Goal: Transaction & Acquisition: Purchase product/service

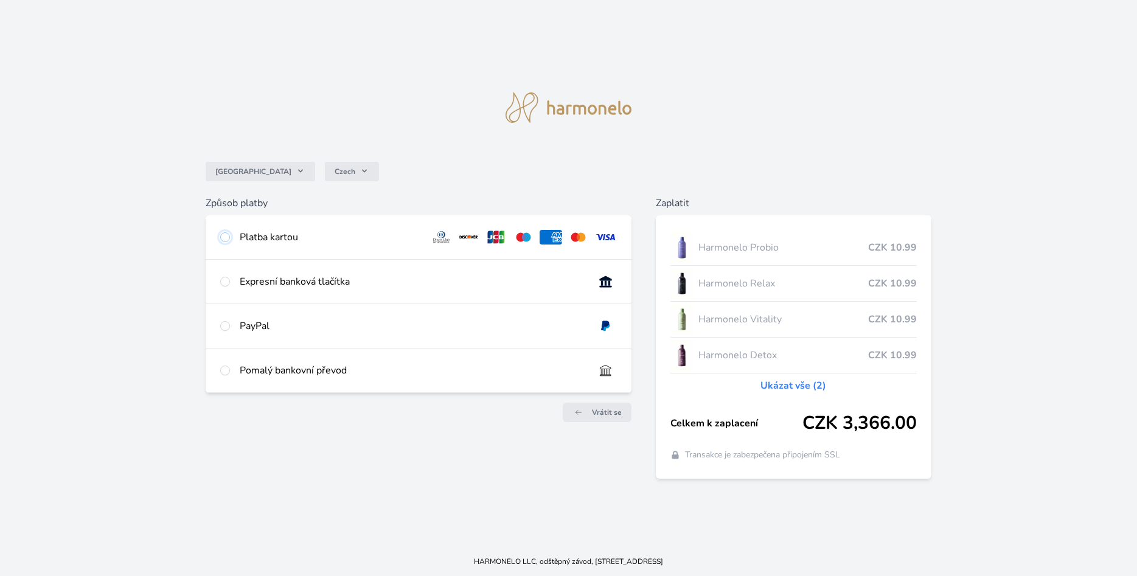
click at [224, 236] on input "radio" at bounding box center [225, 237] width 10 height 10
radio input "true"
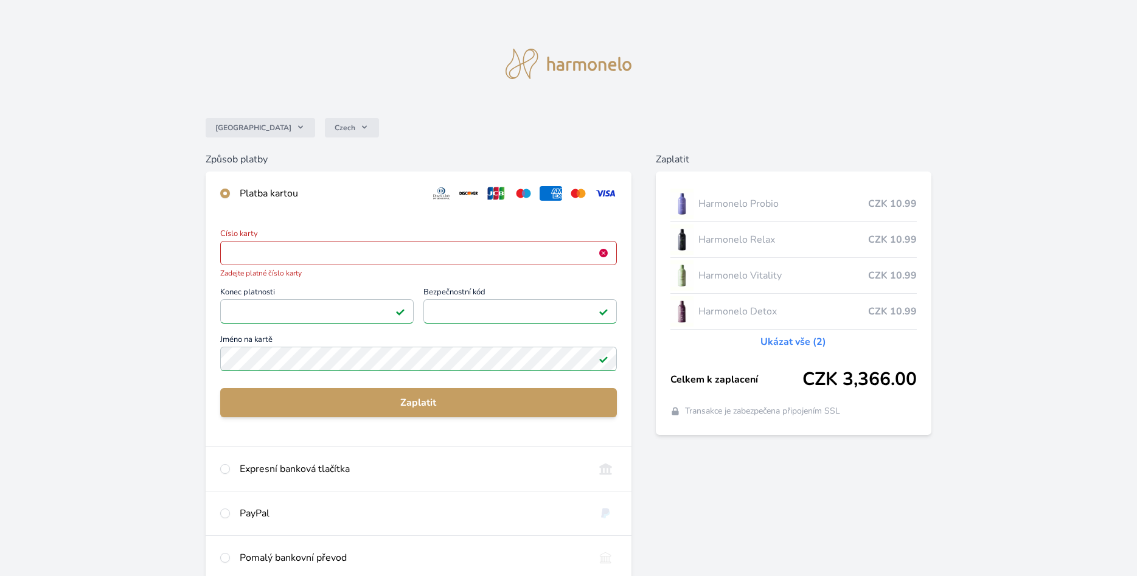
click at [346, 264] on span "<p>Your browser does not support iframes.</p>" at bounding box center [418, 253] width 397 height 24
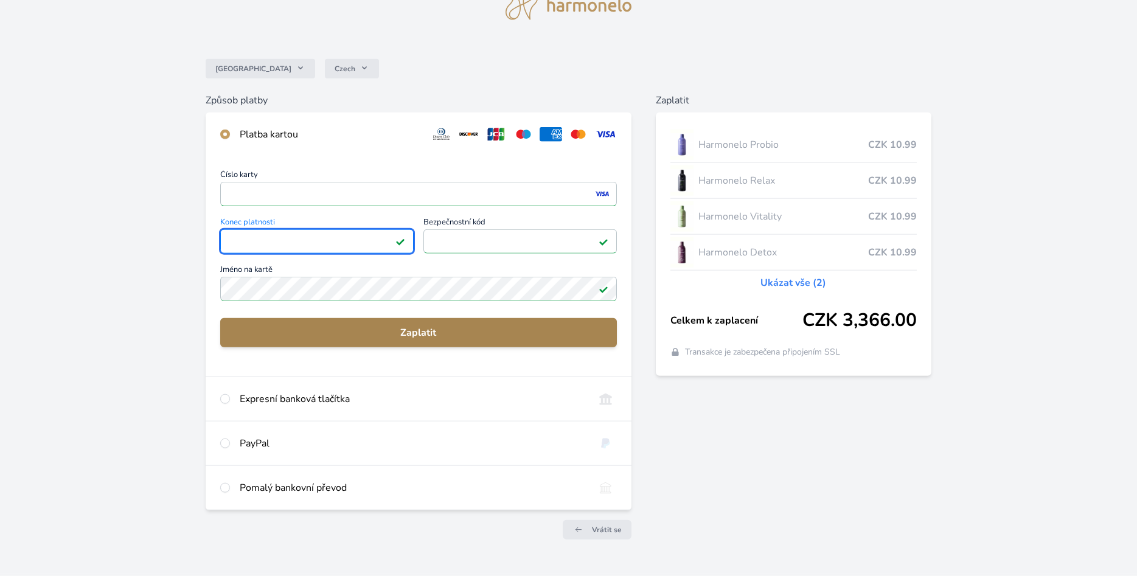
scroll to position [62, 0]
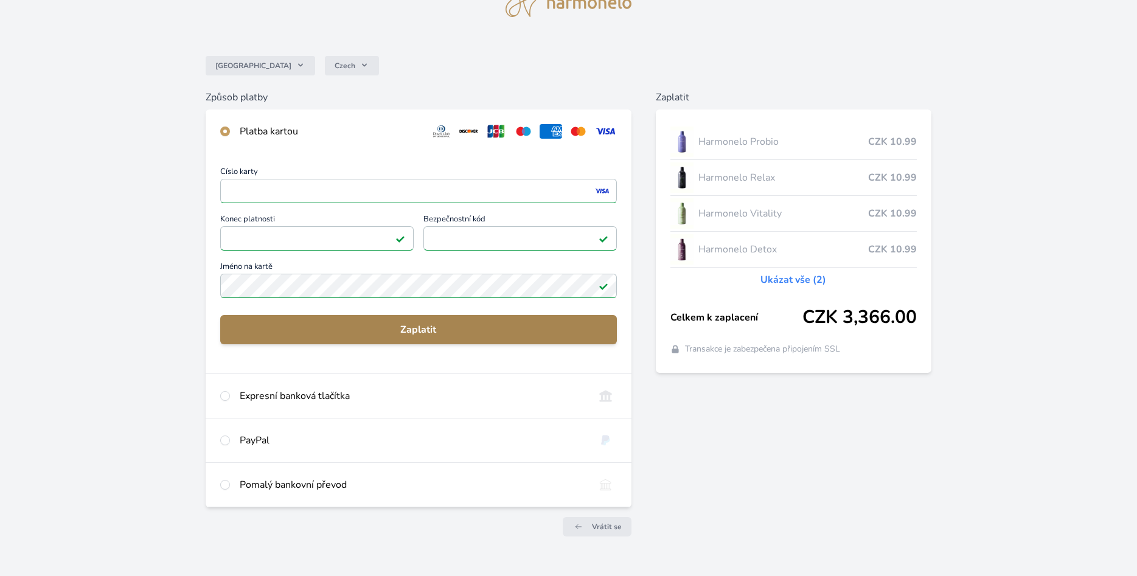
click at [252, 340] on button "Zaplatit" at bounding box center [418, 329] width 397 height 29
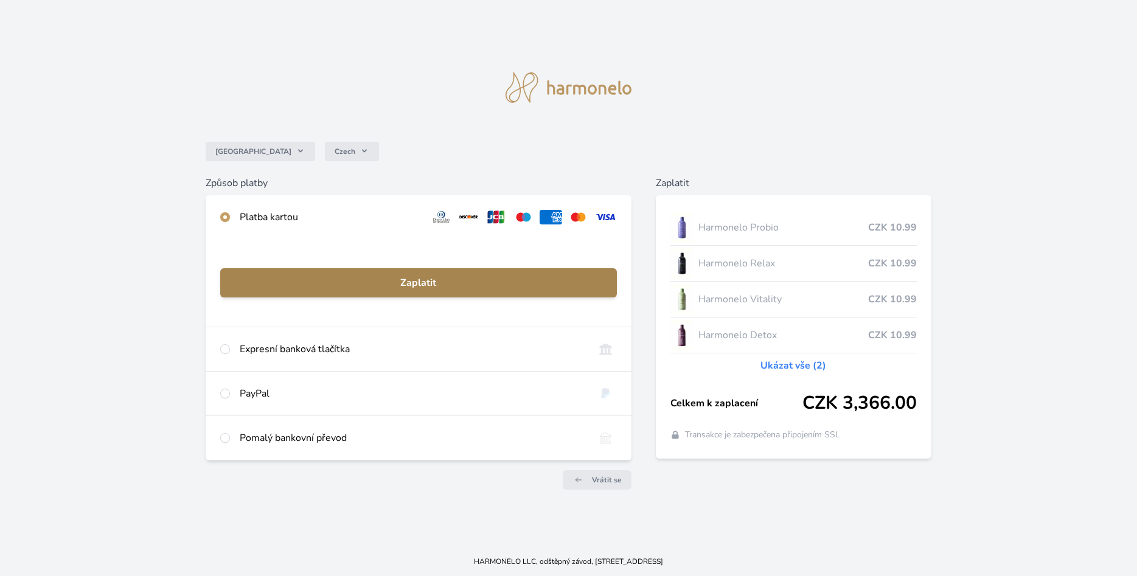
scroll to position [0, 0]
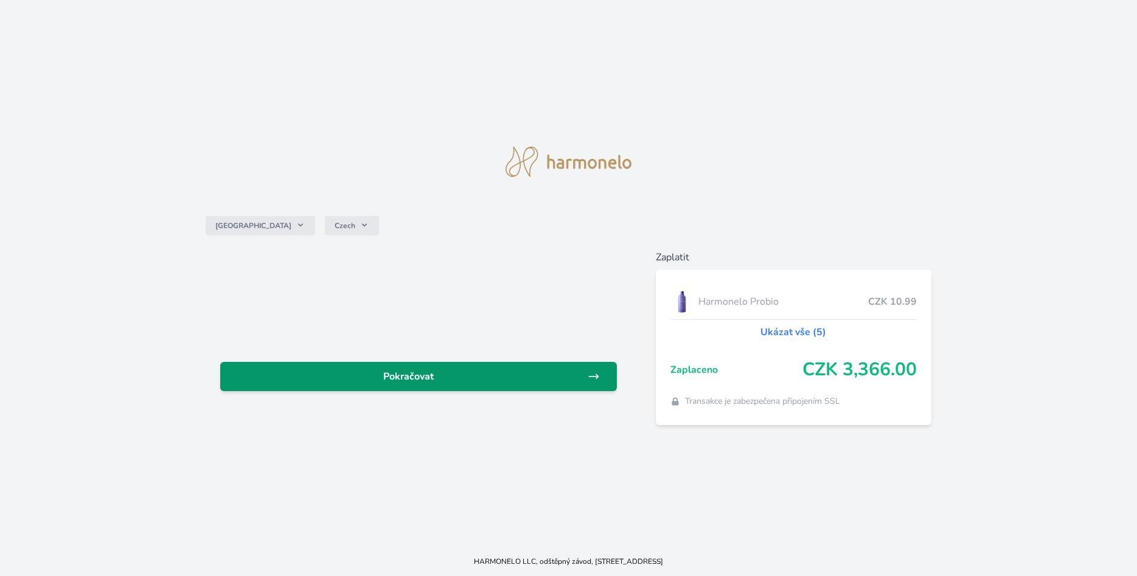
click at [437, 381] on span "Pokračovat" at bounding box center [409, 376] width 358 height 15
